Goal: Task Accomplishment & Management: Use online tool/utility

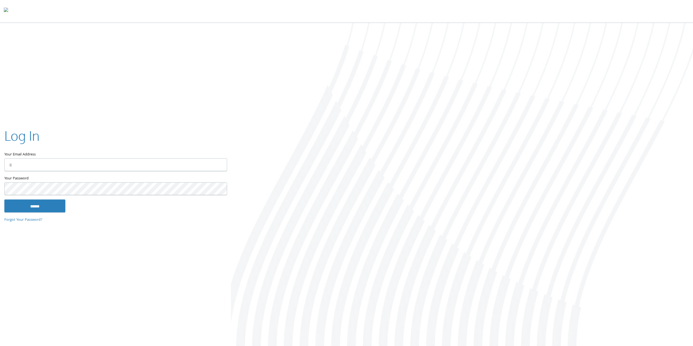
type input "**********"
click at [53, 202] on input "******" at bounding box center [34, 205] width 61 height 13
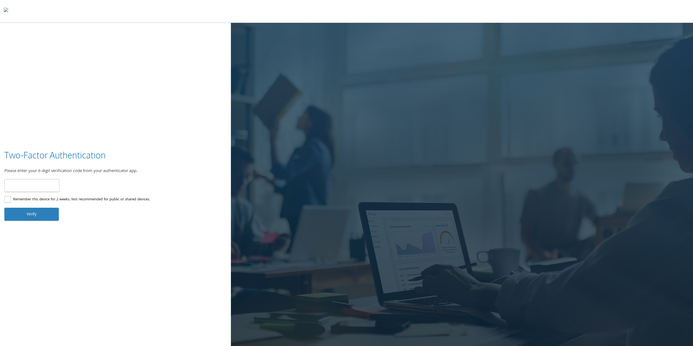
type input "******"
